Goal: Task Accomplishment & Management: Use online tool/utility

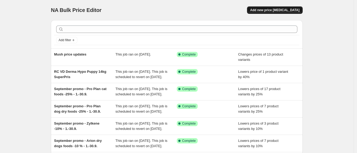
click at [268, 9] on span "Add new price change job" at bounding box center [274, 10] width 49 height 4
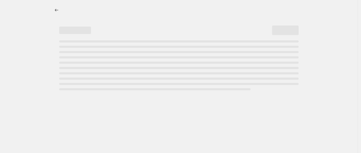
select select "percentage"
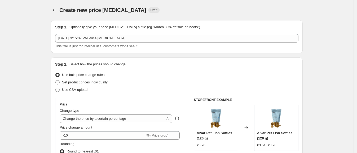
click at [164, 33] on div "Step 1. Optionally give your price change job a title (eg "March 30% off sale o…" at bounding box center [177, 36] width 244 height 24
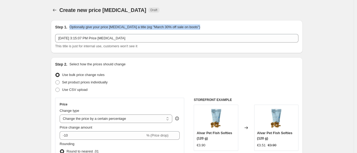
click at [164, 33] on div "Step 1. Optionally give your price change job a title (eg "March 30% off sale o…" at bounding box center [177, 36] width 244 height 24
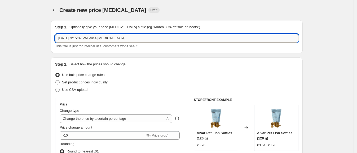
click at [165, 34] on input "Sep 1, 2025, 3:15:07 PM Price change job" at bounding box center [177, 38] width 244 height 8
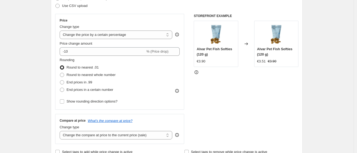
scroll to position [48, 0]
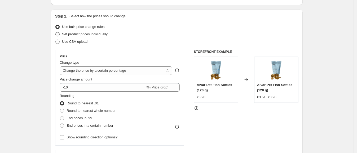
type input "Super price items added"
click at [68, 34] on span "Set product prices individually" at bounding box center [85, 34] width 46 height 4
click at [56, 32] on input "Set product prices individually" at bounding box center [55, 32] width 0 height 0
radio input "true"
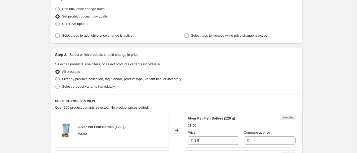
scroll to position [66, 0]
click at [60, 88] on span at bounding box center [57, 86] width 4 height 4
click at [56, 84] on input "Select product variants individually" at bounding box center [55, 84] width 0 height 0
radio input "true"
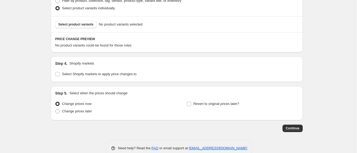
scroll to position [155, 0]
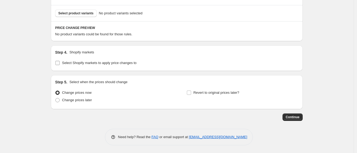
click at [58, 65] on input "Select Shopify markets to apply price changes to" at bounding box center [57, 63] width 4 height 4
checkbox input "true"
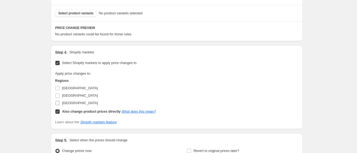
click at [64, 102] on span "Sweden" at bounding box center [80, 103] width 36 height 4
click at [60, 102] on input "Sweden" at bounding box center [57, 103] width 4 height 4
checkbox input "true"
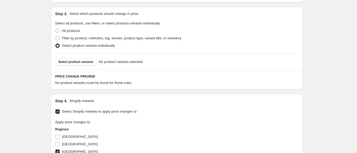
scroll to position [103, 0]
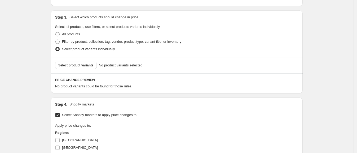
click at [75, 70] on div "Select product variants No product variants selected" at bounding box center [177, 65] width 252 height 16
click at [77, 64] on span "Select product variants" at bounding box center [75, 65] width 35 height 4
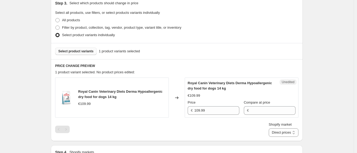
scroll to position [117, 0]
click at [260, 109] on input "Compare at price" at bounding box center [273, 110] width 45 height 8
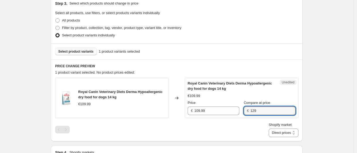
type input "129"
click at [245, 128] on div "Shopify market Direct prices Sweden Direct prices" at bounding box center [177, 129] width 244 height 15
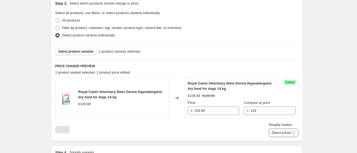
click at [279, 133] on select "Direct prices Sweden" at bounding box center [284, 132] width 30 height 8
select select "88164925744"
click at [277, 137] on select "Direct prices Sweden" at bounding box center [284, 132] width 30 height 8
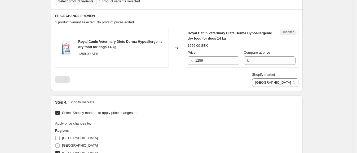
scroll to position [169, 0]
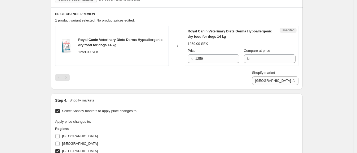
click at [250, 58] on span "kr" at bounding box center [248, 59] width 3 height 4
click at [261, 61] on input "Compare at price" at bounding box center [273, 58] width 44 height 8
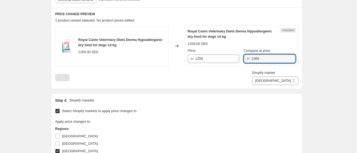
type input "1569"
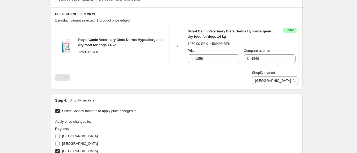
click at [244, 69] on div "Royal Canin Veterinary Diets Derma Hypoallergenic dry food for dogs 14 kg 1259.…" at bounding box center [177, 55] width 244 height 59
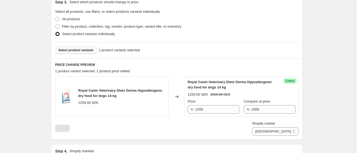
click at [81, 51] on span "Select product variants" at bounding box center [75, 50] width 35 height 4
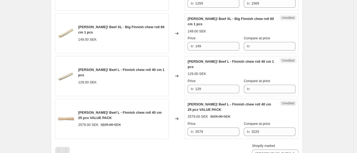
scroll to position [224, 0]
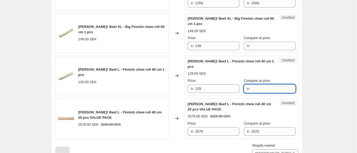
drag, startPoint x: 254, startPoint y: 83, endPoint x: 249, endPoint y: 83, distance: 4.8
click at [251, 84] on input "Compare at price" at bounding box center [273, 88] width 44 height 8
click at [264, 84] on input "Compare at price" at bounding box center [273, 88] width 44 height 8
type input "159"
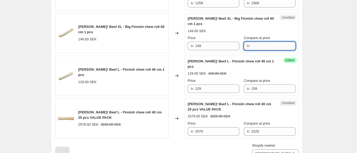
click at [251, 42] on input "Compare at price" at bounding box center [273, 46] width 44 height 8
type input "199"
click at [322, 39] on div "Create new price change job. This page is ready Create new price change job Dra…" at bounding box center [177, 54] width 354 height 556
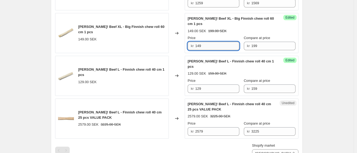
click at [219, 47] on input "149" at bounding box center [218, 46] width 44 height 8
type input "159"
click at [326, 58] on div "Create new price change job. This page is ready Create new price change job Dra…" at bounding box center [177, 54] width 354 height 556
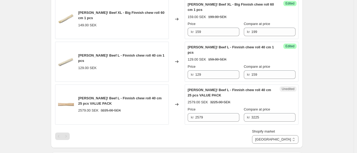
scroll to position [237, 0]
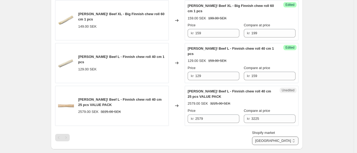
click at [288, 136] on select "Direct prices Sweden" at bounding box center [275, 140] width 46 height 8
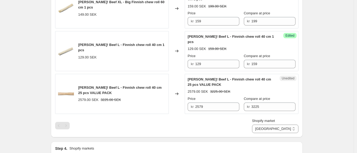
scroll to position [277, 0]
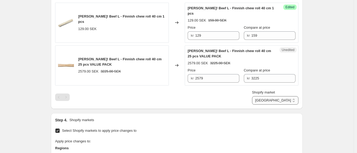
click at [283, 96] on select "Direct prices Sweden" at bounding box center [275, 100] width 46 height 8
select select "direct"
click at [271, 105] on select "Direct prices Sweden" at bounding box center [275, 100] width 46 height 8
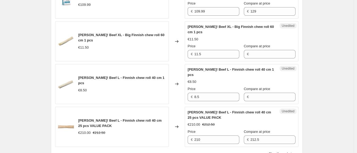
scroll to position [216, 0]
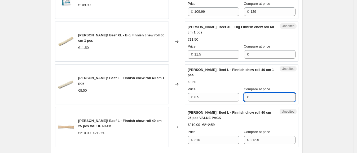
click at [251, 93] on input "Compare at price" at bounding box center [273, 97] width 45 height 8
type input "10"
click at [256, 53] on input "Compare at price" at bounding box center [273, 54] width 45 height 8
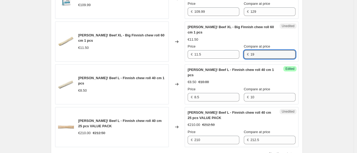
type input "19"
click at [322, 55] on div "Create new price change job. This page is ready Create new price change job Dra…" at bounding box center [177, 62] width 354 height 556
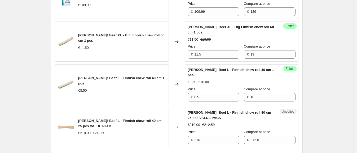
scroll to position [211, 0]
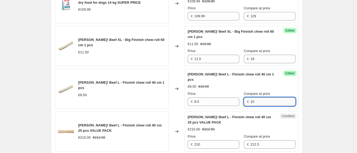
click at [257, 97] on input "10" at bounding box center [273, 101] width 45 height 8
type input "10.9"
drag, startPoint x: 257, startPoint y: 59, endPoint x: 246, endPoint y: 57, distance: 10.5
click at [246, 57] on div "€ 19" at bounding box center [270, 59] width 52 height 8
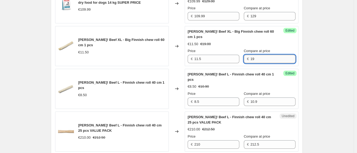
click at [254, 58] on input "19" at bounding box center [273, 59] width 45 height 8
type input "19.9"
drag, startPoint x: 325, startPoint y: 50, endPoint x: 335, endPoint y: 55, distance: 11.7
click at [335, 55] on div "Create new price change job. This page is ready Create new price change job Dra…" at bounding box center [177, 67] width 354 height 556
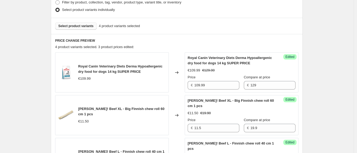
scroll to position [142, 0]
click at [85, 25] on span "Select product variants" at bounding box center [75, 26] width 35 height 4
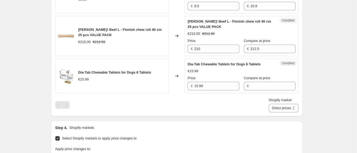
scroll to position [307, 0]
click at [246, 85] on div "€" at bounding box center [270, 86] width 52 height 8
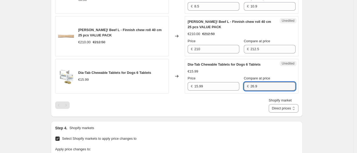
type input "26.9"
click at [223, 102] on div "Shopify market Direct prices Sweden Direct prices" at bounding box center [177, 105] width 244 height 15
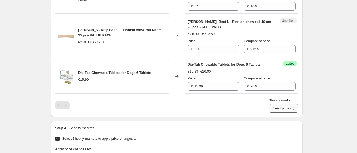
click at [273, 108] on select "Direct prices Sweden" at bounding box center [284, 108] width 30 height 8
select select "88164925744"
click at [277, 112] on select "Direct prices Sweden" at bounding box center [284, 108] width 30 height 8
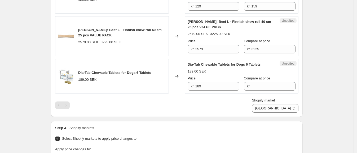
click at [249, 81] on div "Compare at price kr" at bounding box center [270, 83] width 52 height 15
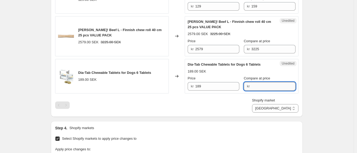
click at [254, 85] on input "Compare at price" at bounding box center [273, 86] width 44 height 8
type input "269"
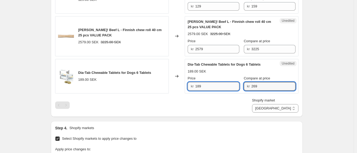
click at [202, 85] on input "189" at bounding box center [218, 86] width 44 height 8
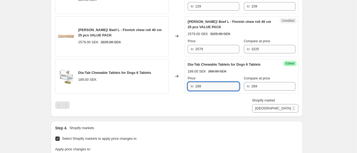
click at [202, 85] on input "189" at bounding box center [218, 86] width 44 height 8
type input "199"
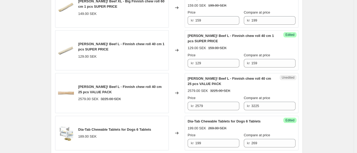
drag, startPoint x: 310, startPoint y: 70, endPoint x: 325, endPoint y: 71, distance: 15.7
click at [325, 71] on div "Create new price change job. This page is ready Create new price change job Dra…" at bounding box center [177, 46] width 354 height 593
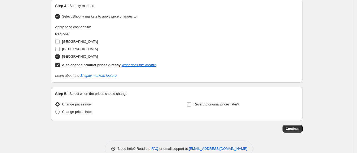
scroll to position [440, 0]
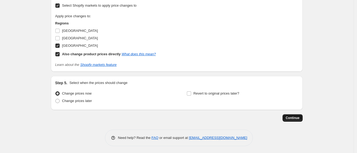
click at [300, 116] on span "Continue" at bounding box center [293, 118] width 14 height 4
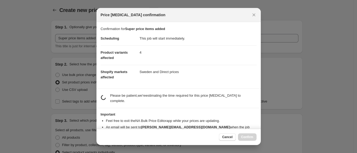
scroll to position [0, 0]
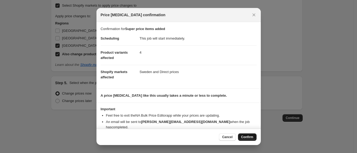
click at [246, 137] on span "Confirm" at bounding box center [247, 137] width 12 height 4
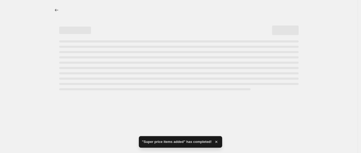
select select "88164925744"
